Goal: Task Accomplishment & Management: Manage account settings

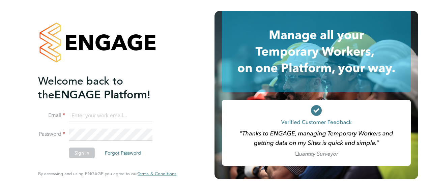
type input "[EMAIL_ADDRESS][PERSON_NAME][DOMAIN_NAME]"
click at [83, 151] on button "Sign In" at bounding box center [82, 153] width 26 height 11
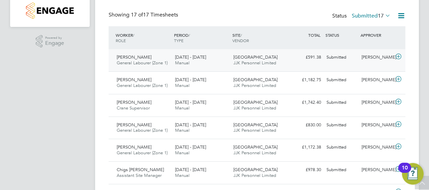
click at [264, 58] on span "[GEOGRAPHIC_DATA]" at bounding box center [256, 57] width 44 height 6
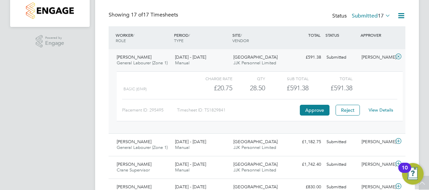
click at [381, 107] on div "View Details" at bounding box center [381, 110] width 33 height 11
click at [381, 108] on link "View Details" at bounding box center [381, 110] width 25 height 6
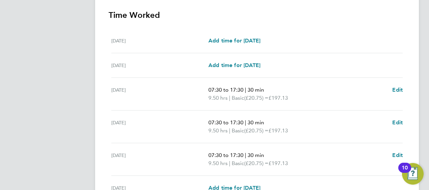
scroll to position [203, 0]
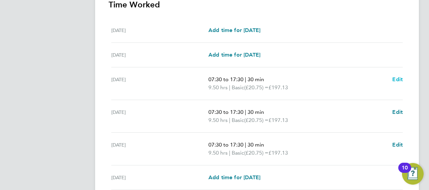
click at [399, 78] on span "Edit" at bounding box center [398, 79] width 10 height 6
select select "30"
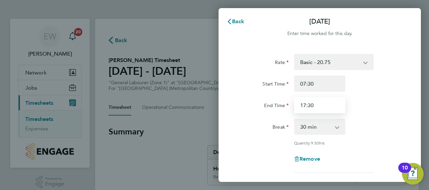
click at [321, 106] on input "17:30" at bounding box center [319, 105] width 51 height 16
type input "17:00"
click at [372, 104] on div "End Time 17:00" at bounding box center [320, 105] width 170 height 16
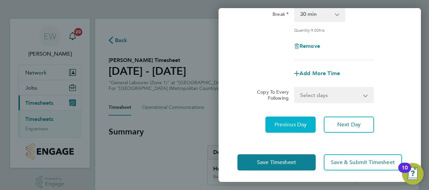
scroll to position [114, 0]
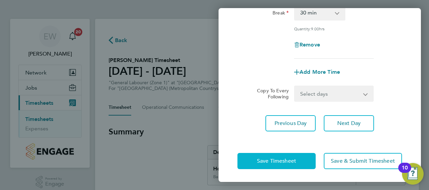
click at [276, 156] on button "Save Timesheet" at bounding box center [277, 161] width 78 height 16
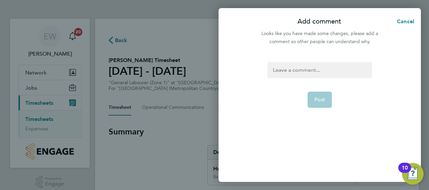
click at [286, 70] on div at bounding box center [320, 70] width 104 height 16
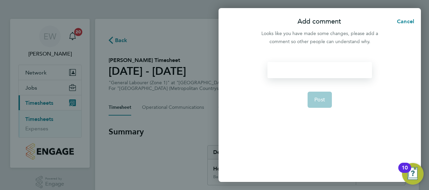
click at [288, 69] on div at bounding box center [320, 70] width 104 height 16
click at [318, 103] on span "Post" at bounding box center [320, 100] width 11 height 7
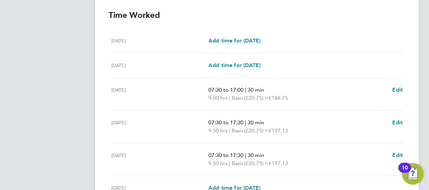
scroll to position [203, 0]
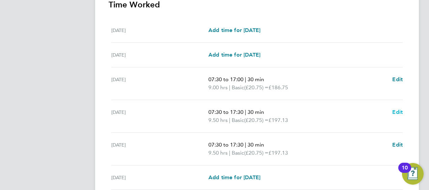
click at [399, 110] on span "Edit" at bounding box center [398, 112] width 10 height 6
select select "30"
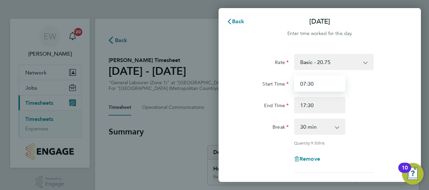
click at [304, 86] on input "07:30" at bounding box center [319, 84] width 51 height 16
type input "08:00"
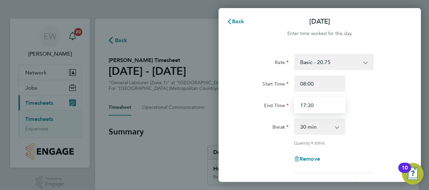
click at [324, 106] on input "17:30" at bounding box center [319, 105] width 51 height 16
type input "17:00"
click at [386, 113] on div "End Time 17:00" at bounding box center [320, 105] width 170 height 16
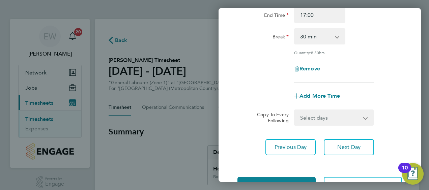
scroll to position [114, 0]
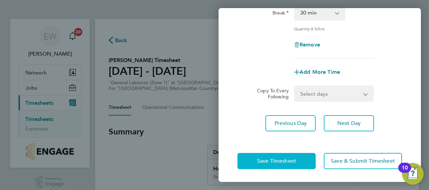
click at [288, 161] on span "Save Timesheet" at bounding box center [276, 161] width 39 height 7
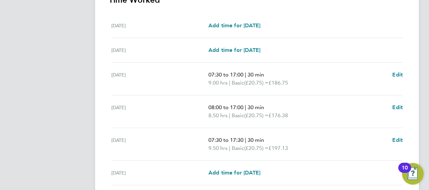
scroll to position [236, 0]
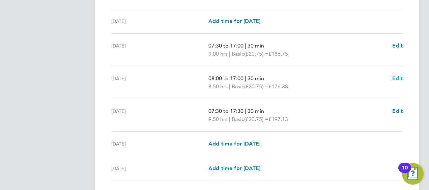
click at [396, 76] on span "Edit" at bounding box center [398, 78] width 10 height 6
select select "30"
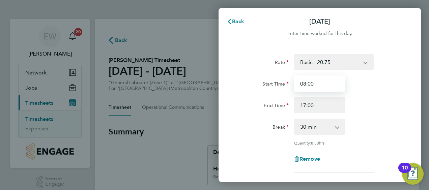
click at [306, 85] on input "08:00" at bounding box center [319, 84] width 51 height 16
type input "07:30"
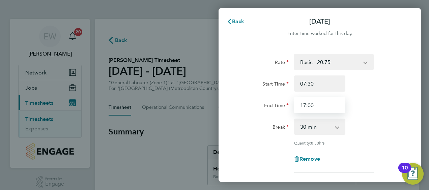
click at [313, 105] on input "17:00" at bounding box center [319, 105] width 51 height 16
type input "17:15"
click at [370, 103] on div "End Time 17:15" at bounding box center [320, 105] width 170 height 16
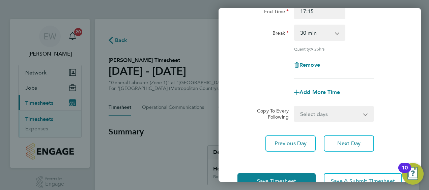
scroll to position [114, 0]
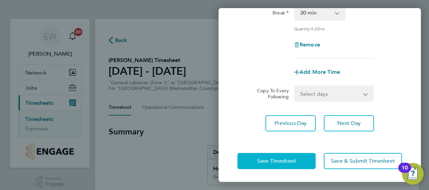
click at [276, 168] on button "Save Timesheet" at bounding box center [277, 161] width 78 height 16
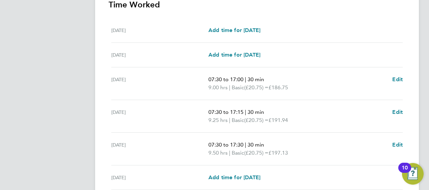
scroll to position [236, 0]
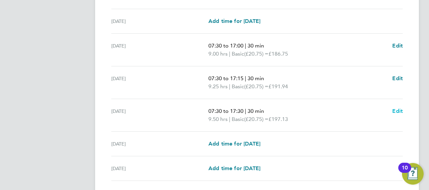
click at [395, 109] on span "Edit" at bounding box center [398, 111] width 10 height 6
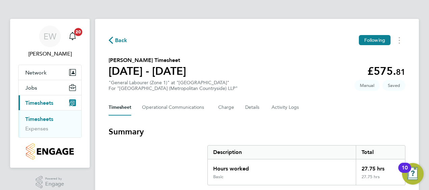
select select "30"
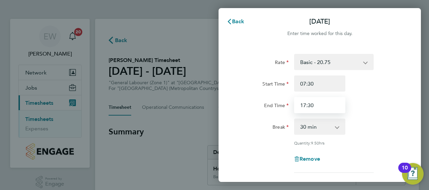
click at [307, 106] on input "17:30" at bounding box center [319, 105] width 51 height 16
type input "17:00"
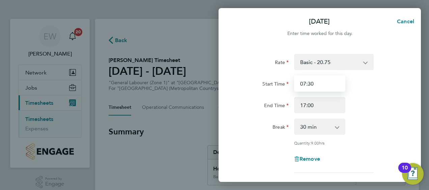
click at [306, 81] on input "07:30" at bounding box center [319, 84] width 51 height 16
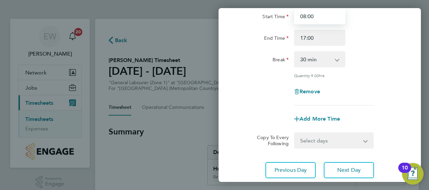
scroll to position [114, 0]
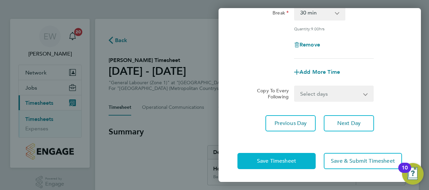
type input "08:00"
click at [292, 159] on span "Save Timesheet" at bounding box center [276, 161] width 39 height 7
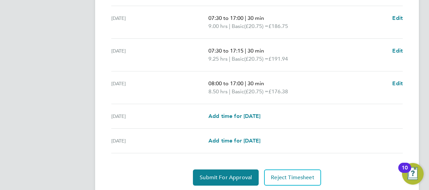
scroll to position [285, 0]
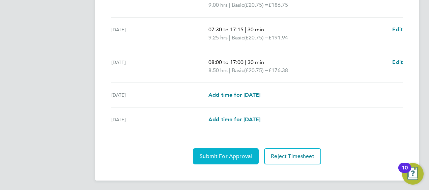
click at [236, 153] on span "Submit For Approval" at bounding box center [226, 156] width 52 height 7
click at [231, 154] on span "Approve Timesheet" at bounding box center [226, 156] width 50 height 7
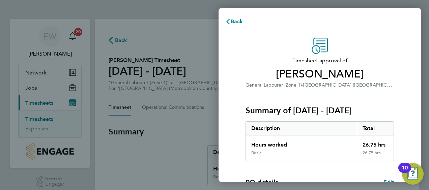
click at [236, 121] on div "Timesheet approval of Samuel Ilori General Labourer (Zone 1) · Clapham Park (Me…" at bounding box center [320, 173] width 203 height 286
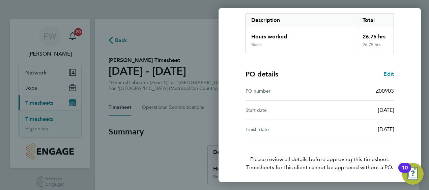
scroll to position [132, 0]
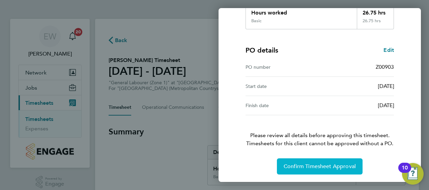
click at [295, 165] on span "Confirm Timesheet Approval" at bounding box center [320, 166] width 72 height 7
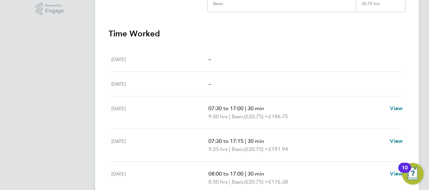
scroll to position [203, 0]
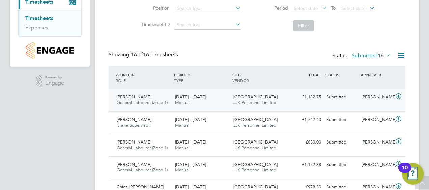
click at [256, 102] on span "JJK Personnel Limited" at bounding box center [255, 103] width 43 height 6
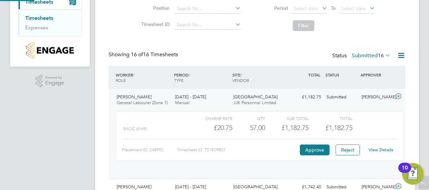
scroll to position [11, 66]
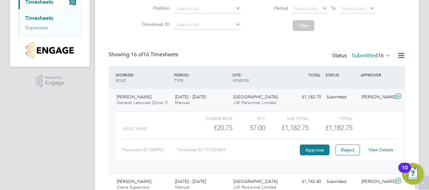
click at [380, 149] on link "View Details" at bounding box center [381, 150] width 25 height 6
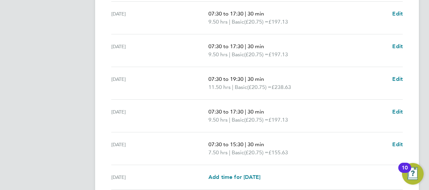
scroll to position [236, 0]
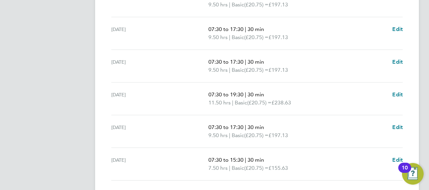
click at [243, 61] on span "07:30 to 17:30" at bounding box center [226, 62] width 35 height 6
click at [399, 59] on span "Edit" at bounding box center [398, 62] width 10 height 6
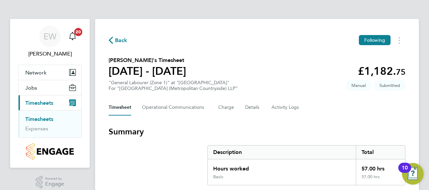
select select "30"
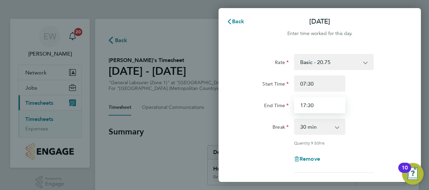
click at [304, 107] on input "17:30" at bounding box center [319, 105] width 51 height 16
type input "19:00"
click at [373, 108] on div "End Time 19:00" at bounding box center [320, 105] width 170 height 16
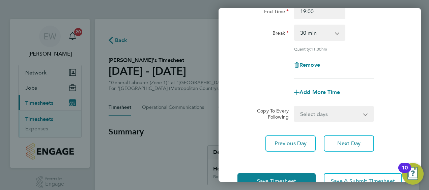
scroll to position [114, 0]
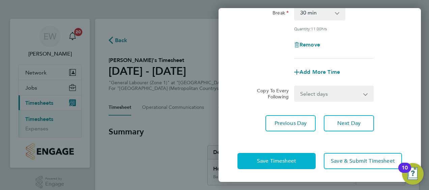
click at [277, 159] on span "Save Timesheet" at bounding box center [276, 161] width 39 height 7
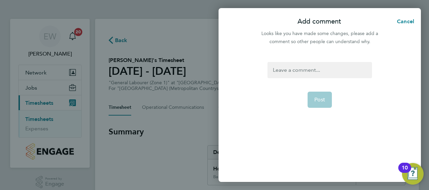
click at [304, 70] on div at bounding box center [320, 70] width 104 height 16
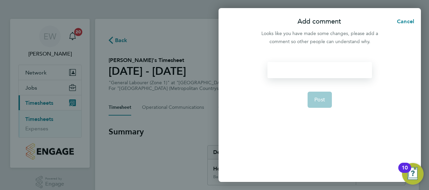
click at [303, 68] on div at bounding box center [320, 70] width 104 height 16
click at [323, 96] on button "Post" at bounding box center [320, 100] width 25 height 16
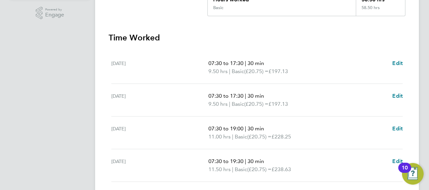
scroll to position [203, 0]
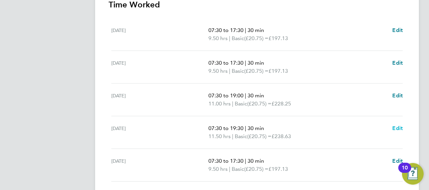
click at [400, 126] on span "Edit" at bounding box center [398, 128] width 10 height 6
select select "30"
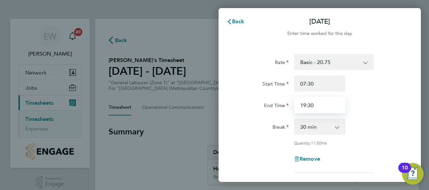
click at [307, 106] on input "19:30" at bounding box center [319, 105] width 51 height 16
type input "17:30"
drag, startPoint x: 369, startPoint y: 111, endPoint x: 366, endPoint y: 111, distance: 3.8
click at [369, 112] on div "End Time 17:30" at bounding box center [320, 105] width 170 height 16
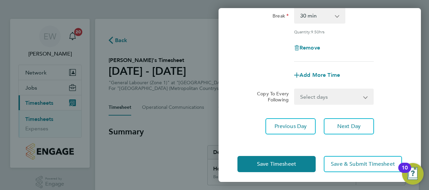
scroll to position [114, 0]
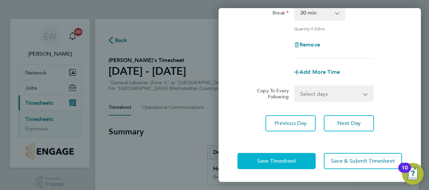
click at [285, 158] on span "Save Timesheet" at bounding box center [276, 161] width 39 height 7
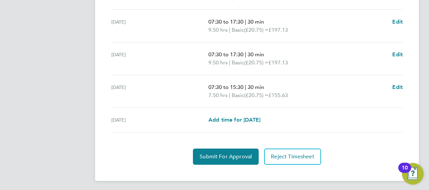
scroll to position [310, 0]
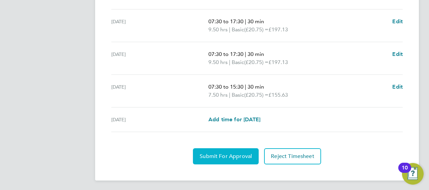
click at [223, 153] on span "Submit For Approval" at bounding box center [226, 156] width 52 height 7
click at [229, 156] on span "Approve Timesheet" at bounding box center [226, 156] width 50 height 7
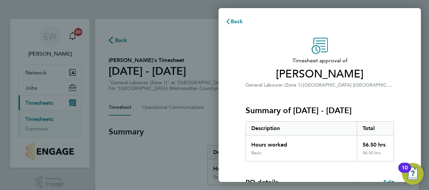
click at [237, 131] on div "Timesheet approval of Arshim Feyza General Labourer (Zone 1) · Clapham Park (Me…" at bounding box center [320, 163] width 203 height 266
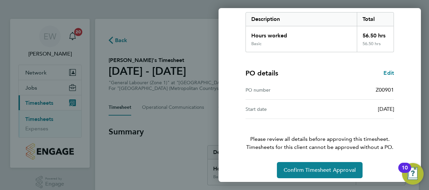
scroll to position [113, 0]
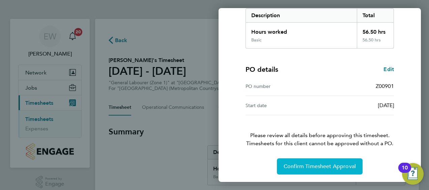
click at [314, 163] on button "Confirm Timesheet Approval" at bounding box center [320, 167] width 86 height 16
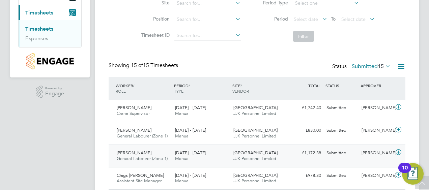
scroll to position [101, 0]
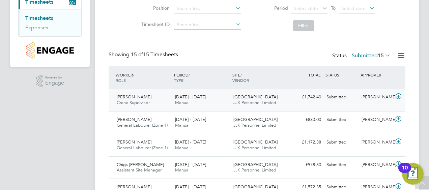
click at [203, 100] on div "22 - 28 Sep 2025 Manual" at bounding box center [201, 100] width 58 height 17
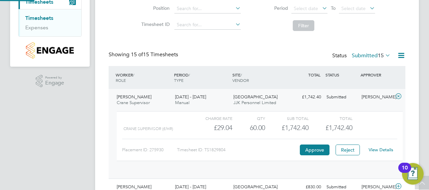
scroll to position [11, 66]
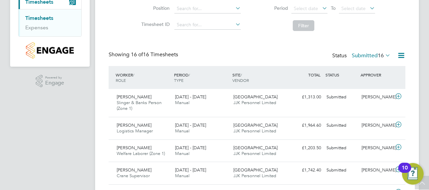
scroll to position [95, 0]
